Goal: Task Accomplishment & Management: Use online tool/utility

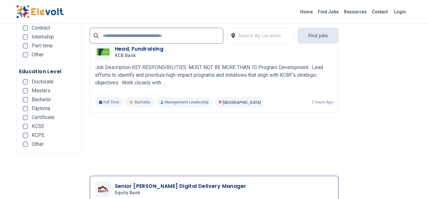
scroll to position [1366, 0]
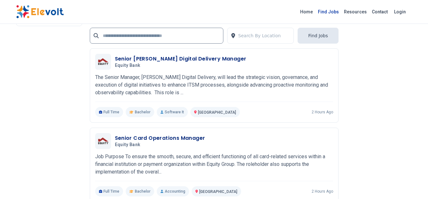
click at [327, 12] on link "Find Jobs" at bounding box center [329, 12] width 26 height 10
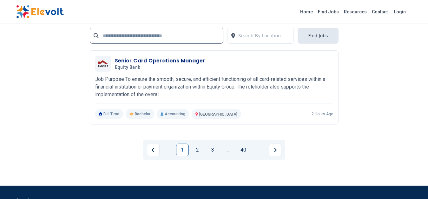
scroll to position [1519, 0]
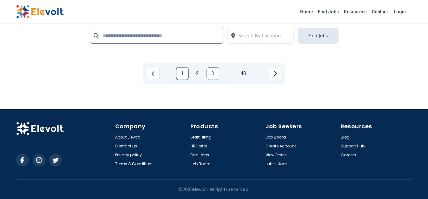
click at [213, 71] on link "3" at bounding box center [213, 73] width 13 height 13
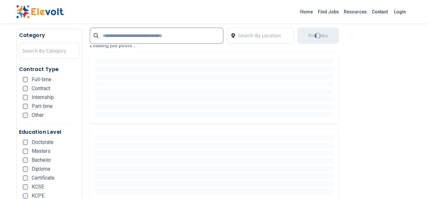
scroll to position [191, 0]
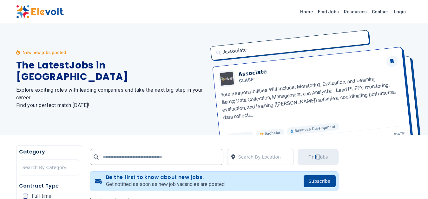
scroll to position [127, 0]
